Goal: Task Accomplishment & Management: Manage account settings

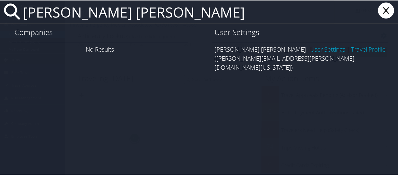
type input "griffin mead"
click at [385, 10] on icon at bounding box center [386, 10] width 20 height 16
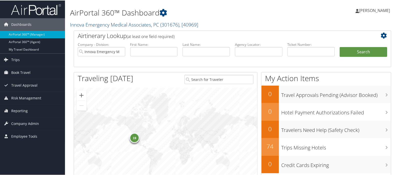
click at [94, 24] on link "Innova Emergency Medical Associates, PC ( 301676 ) , [ 40969 ]" at bounding box center [134, 24] width 128 height 7
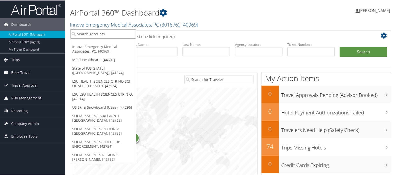
click at [94, 33] on input "search" at bounding box center [103, 33] width 66 height 9
type input "state of co"
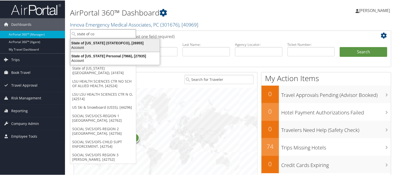
click at [95, 43] on div "State of Colorado (STATEOFCO), [26955]" at bounding box center [115, 42] width 95 height 5
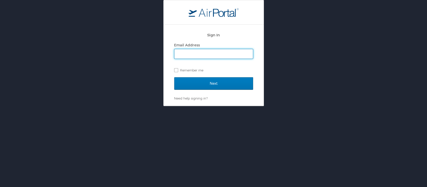
type input "[EMAIL_ADDRESS][DOMAIN_NAME]"
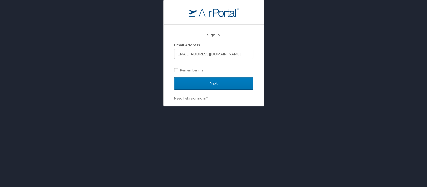
click at [154, 75] on div "Sign In Email Address [EMAIL_ADDRESS][DOMAIN_NAME] Remember me Next Need help s…" at bounding box center [213, 53] width 427 height 106
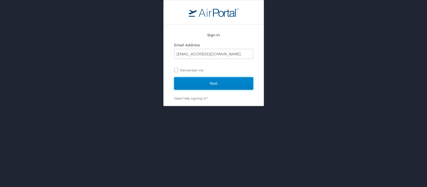
click at [198, 81] on input "Next" at bounding box center [213, 83] width 79 height 13
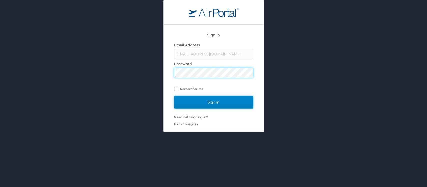
click at [202, 102] on input "Sign In" at bounding box center [213, 102] width 79 height 13
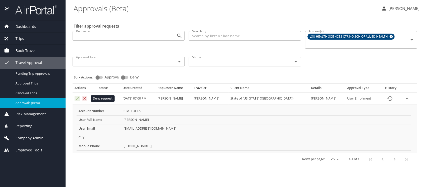
click at [82, 97] on button "Approval table" at bounding box center [85, 99] width 6 height 6
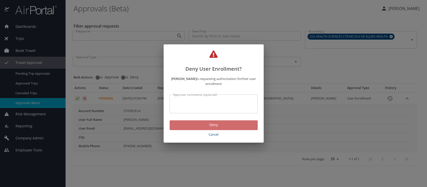
click at [197, 125] on span "Deny" at bounding box center [214, 125] width 80 height 6
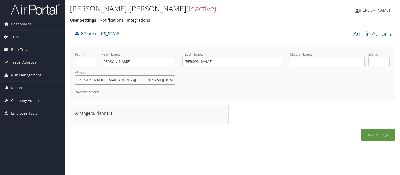
click at [96, 80] on input "griffin.mead@state.co.us" at bounding box center [125, 79] width 100 height 9
type input "griffin.mead.old@state.co.us"
click at [375, 138] on button "Save Settings" at bounding box center [378, 135] width 34 height 12
click at [373, 135] on button "Save Settings" at bounding box center [378, 135] width 34 height 12
click at [381, 134] on button "Save Settings" at bounding box center [378, 135] width 34 height 12
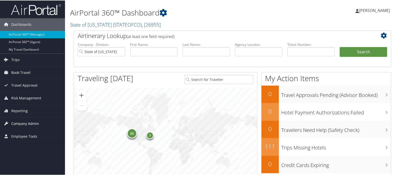
click at [33, 121] on span "Company Admin" at bounding box center [25, 123] width 28 height 13
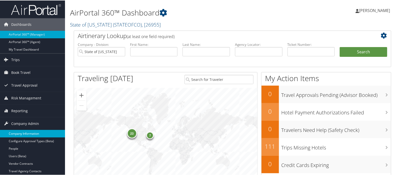
click at [31, 132] on link "Company Information" at bounding box center [32, 133] width 65 height 8
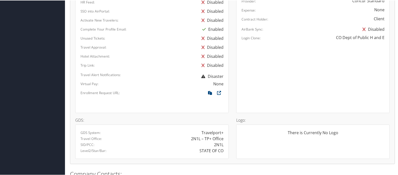
scroll to position [287, 0]
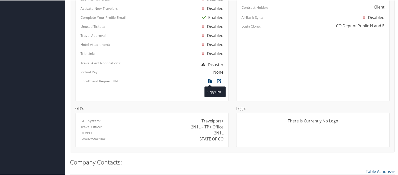
click at [209, 79] on icon at bounding box center [210, 82] width 9 height 7
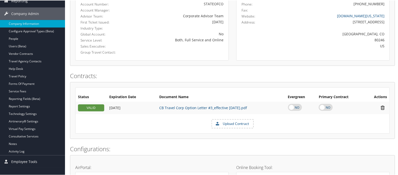
scroll to position [0, 0]
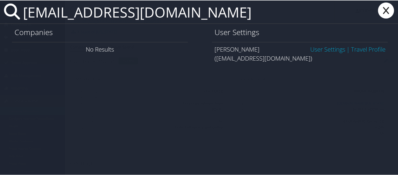
type input "wlewi17@lsu.edu"
click at [310, 48] on link "User Settings" at bounding box center [327, 49] width 35 height 8
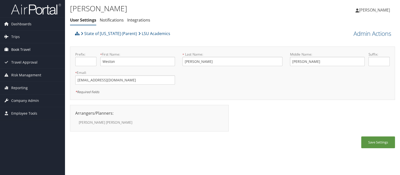
click at [22, 49] on span "Book Travel" at bounding box center [20, 49] width 19 height 13
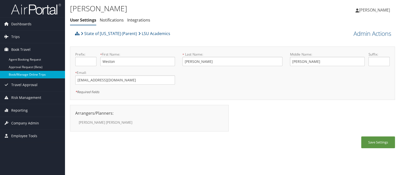
click at [22, 73] on link "Book/Manage Online Trips" at bounding box center [32, 75] width 65 height 8
click at [186, 15] on div "Weston Lewis User Settings Notifications Integrations User Settings Notificatio…" at bounding box center [178, 14] width 217 height 22
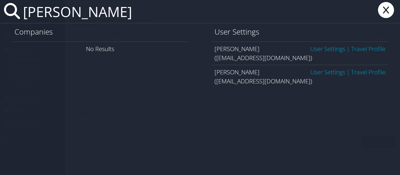
type input "weston lewis"
click at [325, 49] on link "User Settings" at bounding box center [327, 49] width 35 height 8
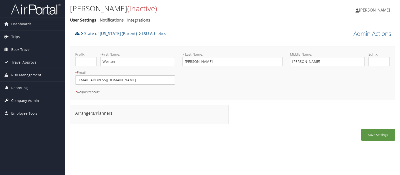
click at [25, 100] on span "Company Admin" at bounding box center [25, 100] width 28 height 13
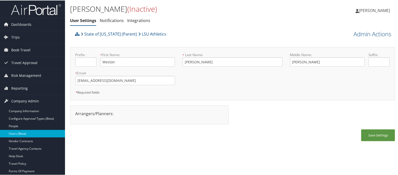
click at [27, 133] on link "Users (Beta)" at bounding box center [32, 133] width 65 height 8
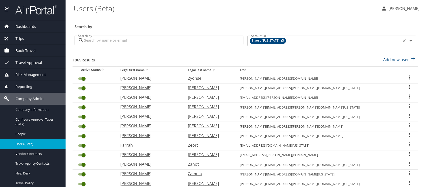
click at [281, 40] on icon at bounding box center [283, 41] width 4 height 6
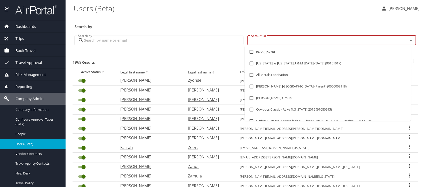
click at [277, 40] on input "Account(s)" at bounding box center [324, 40] width 151 height 7
type input "lsu ac"
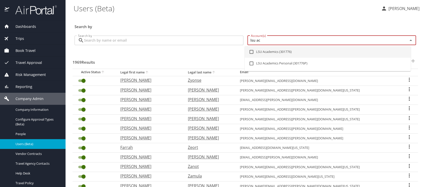
click at [251, 53] on input "checkbox" at bounding box center [252, 52] width 10 height 10
checkbox input "true"
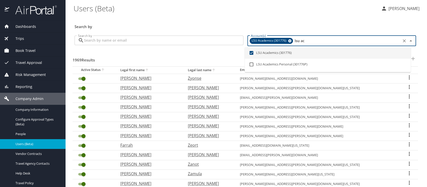
checkbox input "false"
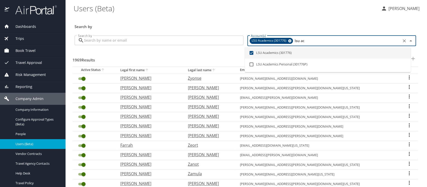
checkbox input "false"
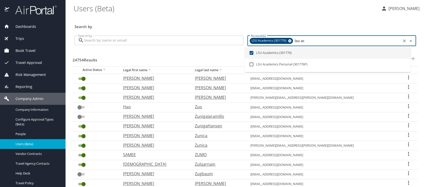
type input "lsu ac"
click at [113, 42] on input "Search by" at bounding box center [163, 41] width 159 height 10
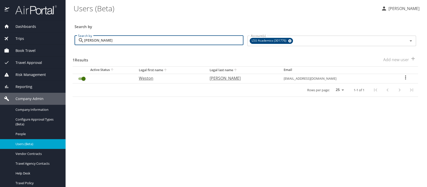
type input "[PERSON_NAME]"
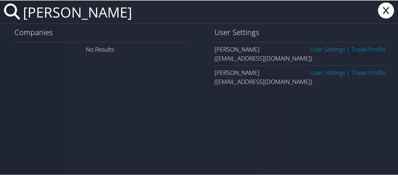
type input "[PERSON_NAME]"
click at [314, 49] on link "User Settings" at bounding box center [327, 49] width 35 height 8
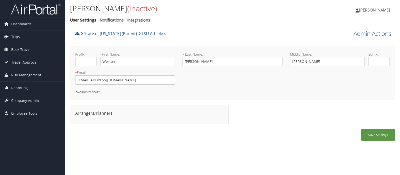
click at [354, 33] on link "Admin Actions" at bounding box center [373, 33] width 38 height 9
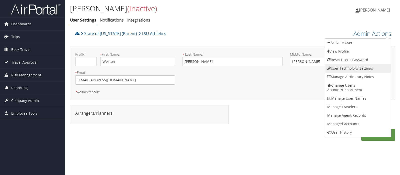
click at [352, 69] on link "User Technology Settings" at bounding box center [358, 68] width 66 height 9
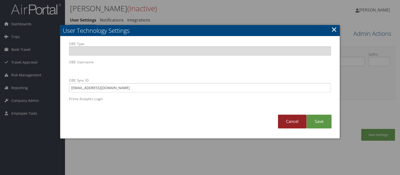
click at [291, 120] on link "Cancel" at bounding box center [292, 122] width 29 height 14
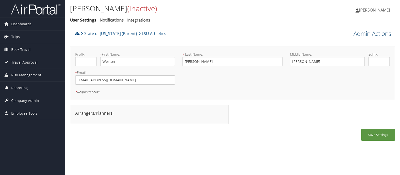
click at [364, 34] on link "Admin Actions" at bounding box center [373, 33] width 38 height 9
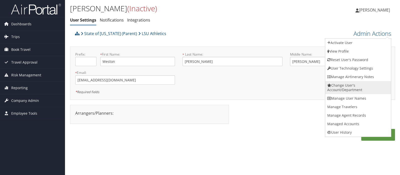
click at [350, 85] on link "Change User's Account/Department" at bounding box center [358, 87] width 66 height 13
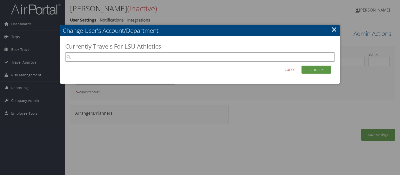
click at [98, 58] on input "search" at bounding box center [200, 56] width 270 height 9
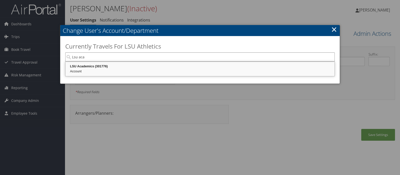
click at [95, 69] on div "Account" at bounding box center [200, 71] width 268 height 5
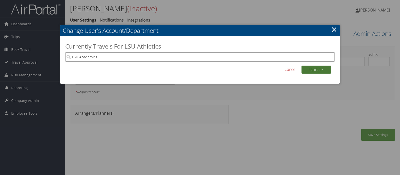
type input "LSU Academics"
click at [317, 69] on button "Update" at bounding box center [317, 70] width 30 height 8
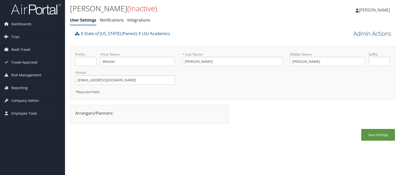
click at [367, 33] on link "Admin Actions" at bounding box center [373, 33] width 38 height 9
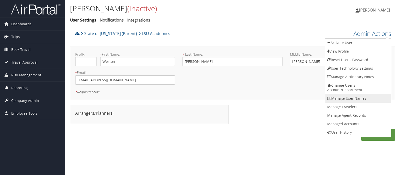
click at [357, 98] on link "Manage User Names" at bounding box center [358, 98] width 66 height 9
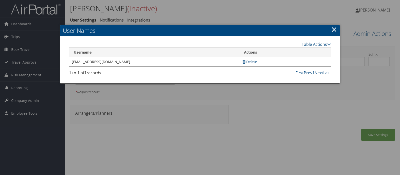
drag, startPoint x: 335, startPoint y: 29, endPoint x: 309, endPoint y: 28, distance: 26.3
click at [337, 30] on link "×" at bounding box center [334, 29] width 6 height 10
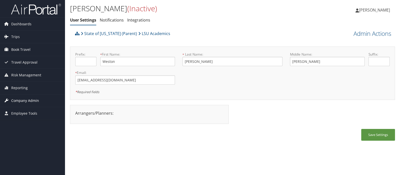
click at [21, 98] on span "Company Admin" at bounding box center [25, 100] width 28 height 13
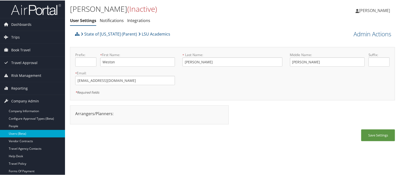
click at [17, 134] on link "Users (Beta)" at bounding box center [32, 133] width 65 height 8
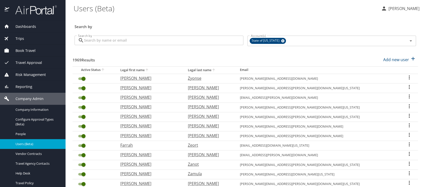
click at [96, 38] on input "Search by" at bounding box center [163, 41] width 159 height 10
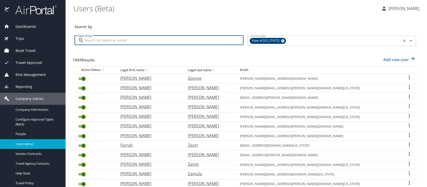
click at [281, 41] on icon at bounding box center [282, 40] width 3 height 3
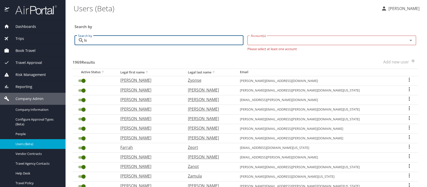
type input "l"
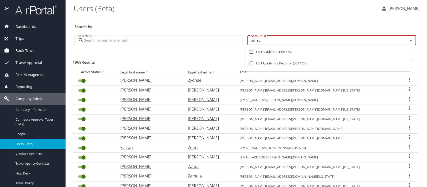
type input "lsu aca"
click at [251, 51] on input "checkbox" at bounding box center [252, 52] width 10 height 10
checkbox input "true"
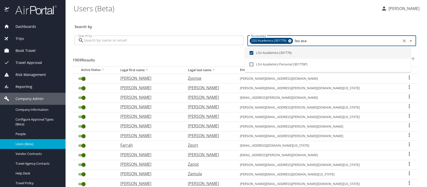
checkbox input "false"
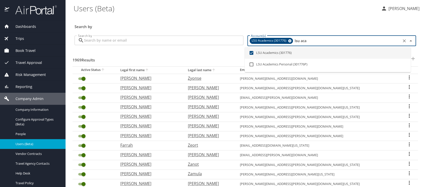
checkbox input "false"
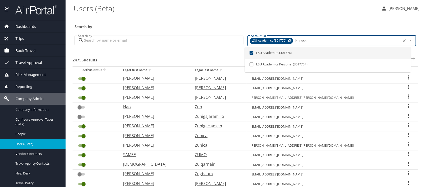
type input "lsu aca"
click at [91, 40] on input "Search by" at bounding box center [163, 41] width 159 height 10
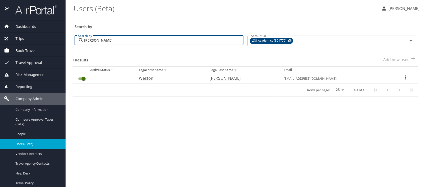
type input "[PERSON_NAME]"
